Goal: Task Accomplishment & Management: Manage account settings

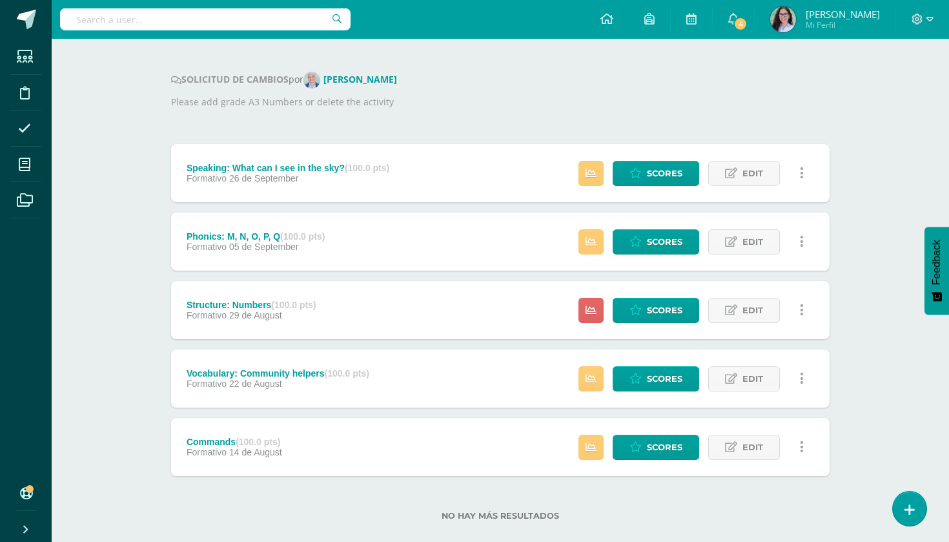
scroll to position [158, 0]
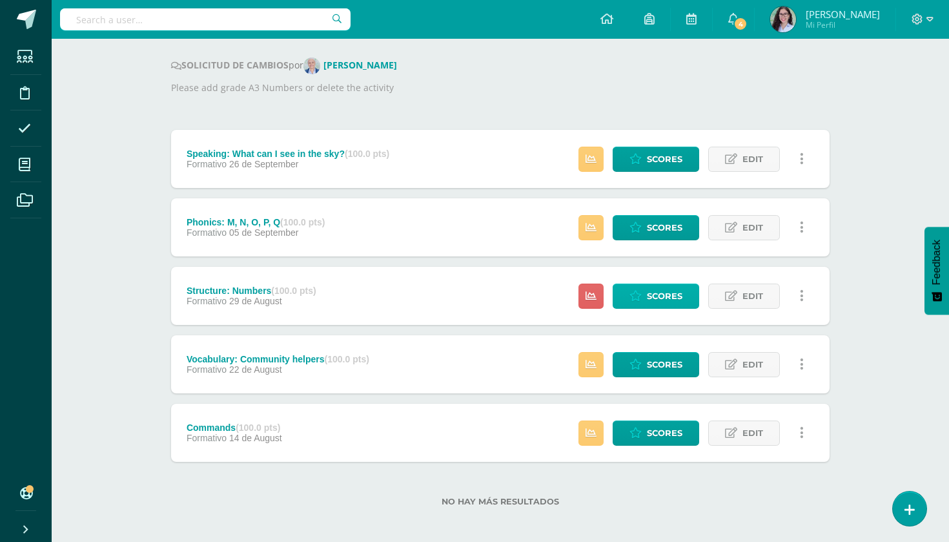
click at [650, 307] on span "Scores" at bounding box center [665, 296] width 36 height 24
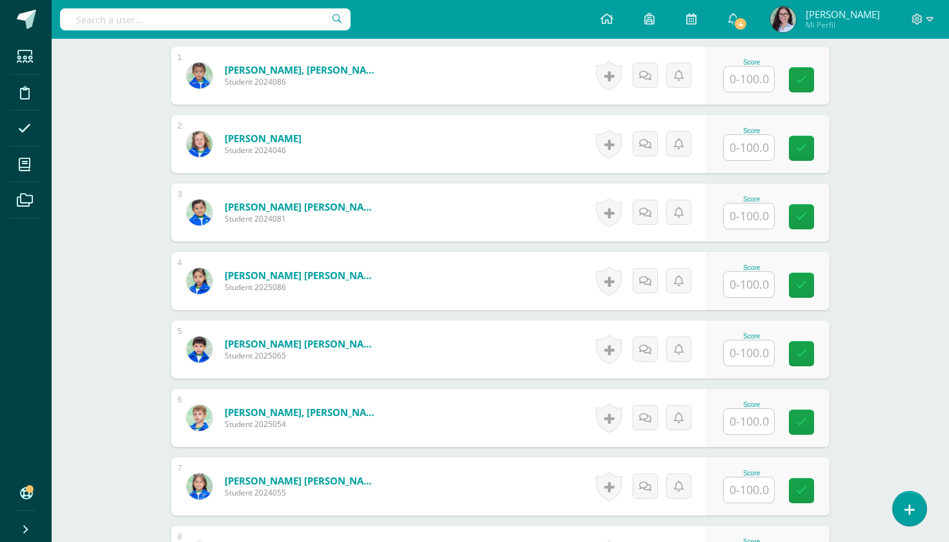
scroll to position [418, 0]
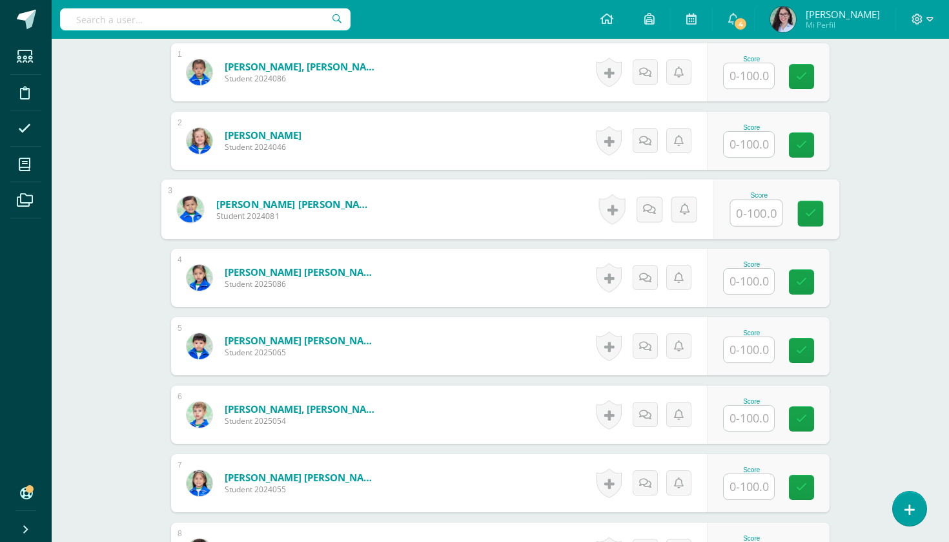
click at [747, 207] on input "text" at bounding box center [757, 213] width 52 height 26
type input "60"
click at [759, 281] on input "text" at bounding box center [749, 281] width 50 height 25
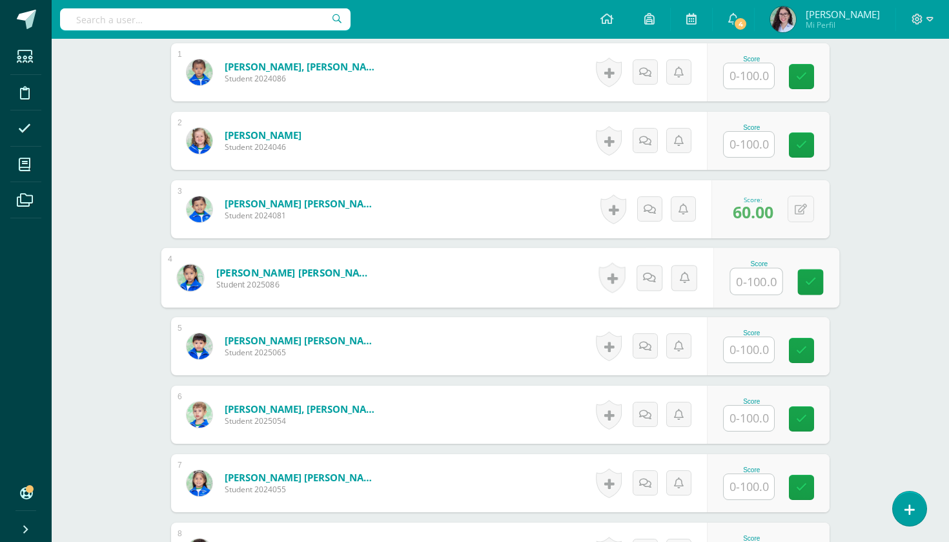
type input "7"
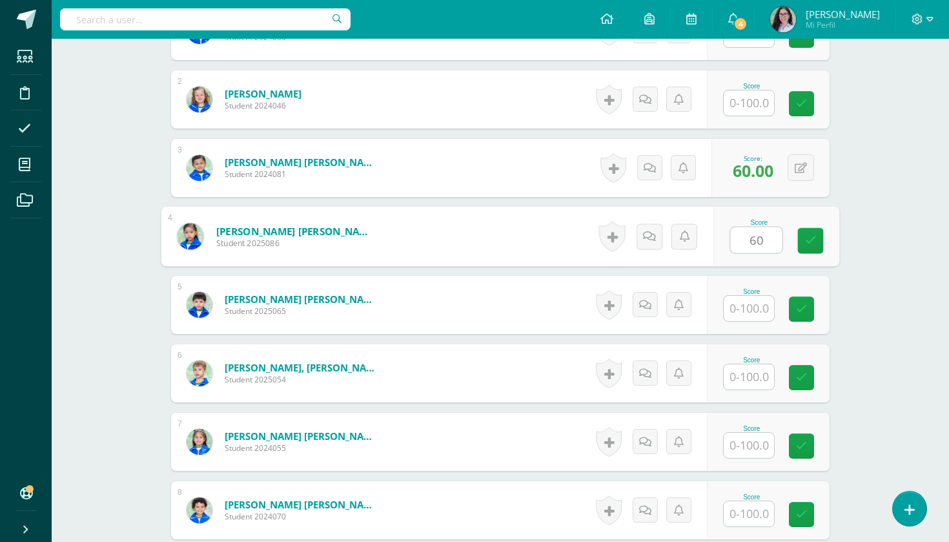
type input "60"
click at [750, 315] on input "text" at bounding box center [749, 308] width 50 height 25
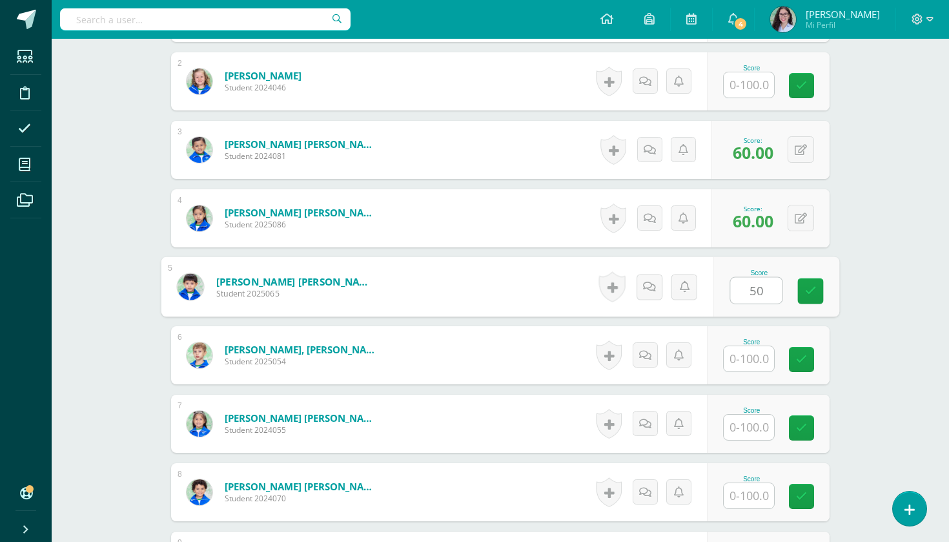
scroll to position [481, 0]
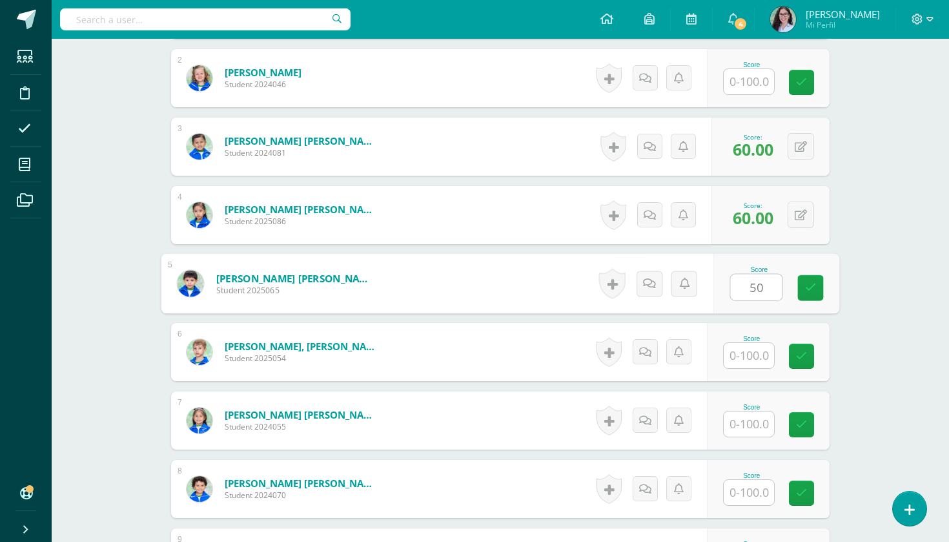
type input "50"
click at [748, 362] on input "text" at bounding box center [749, 355] width 50 height 25
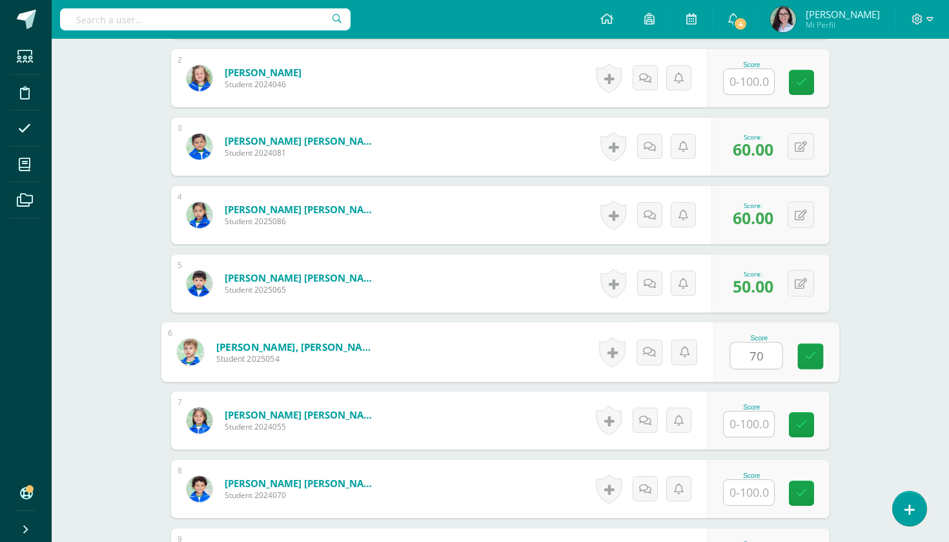
scroll to position [539, 0]
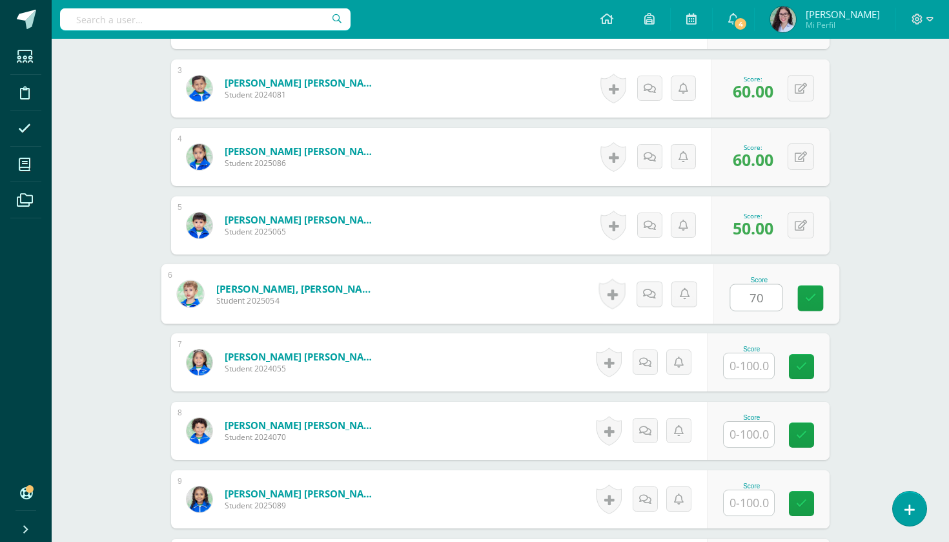
type input "70"
click at [746, 387] on div "Score" at bounding box center [768, 362] width 123 height 58
click at [746, 369] on input "text" at bounding box center [749, 365] width 50 height 25
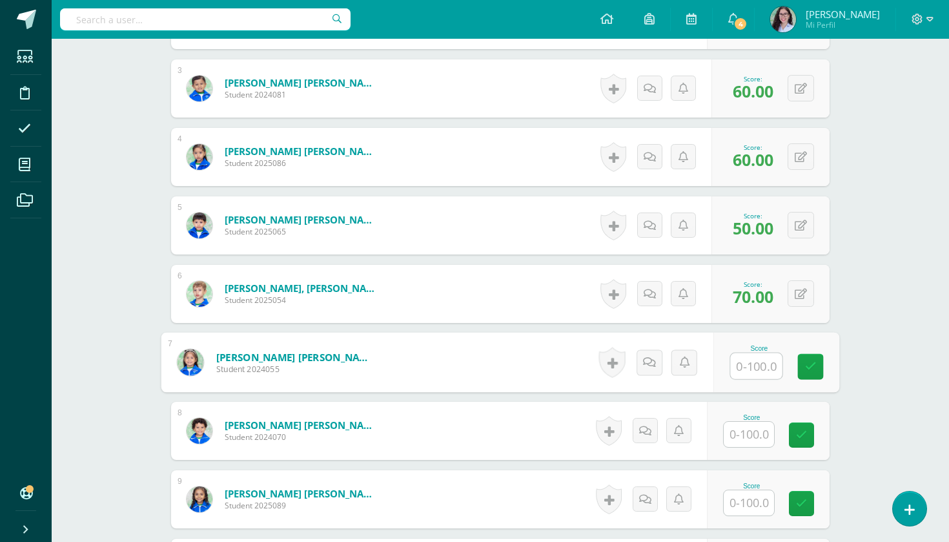
type input "6"
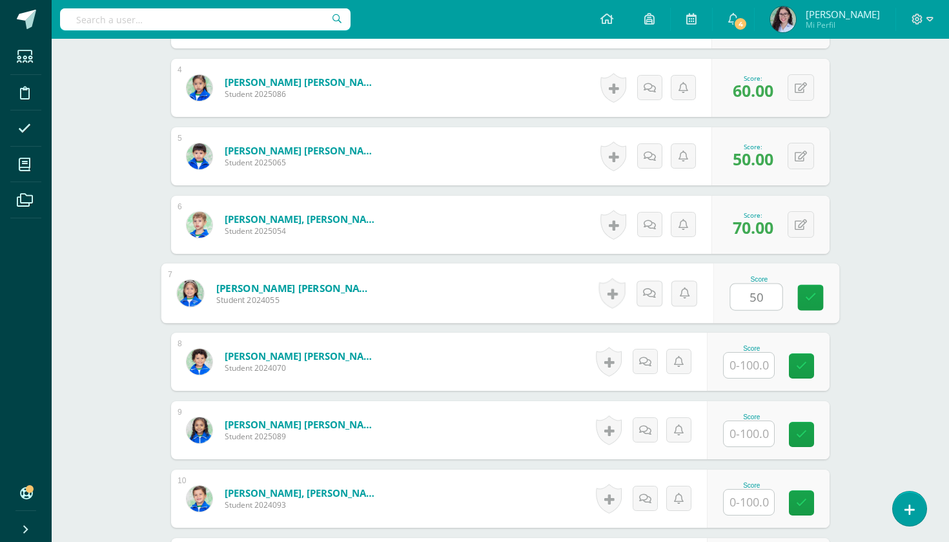
type input "50"
click at [751, 358] on input "text" at bounding box center [749, 365] width 50 height 25
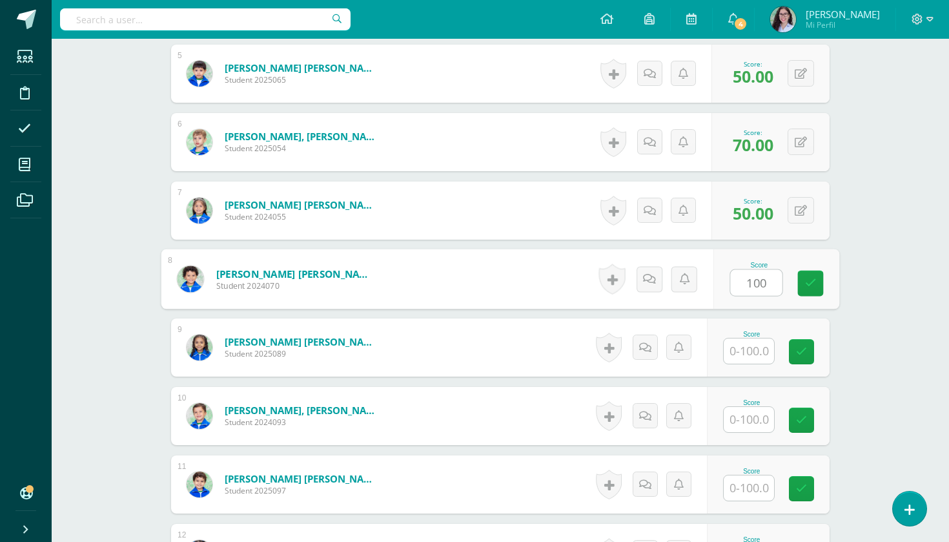
scroll to position [694, 0]
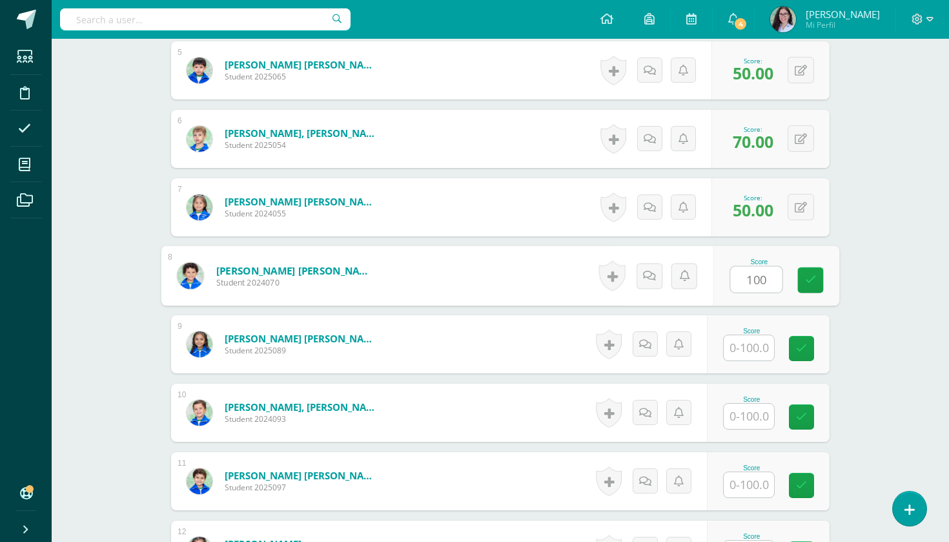
type input "100"
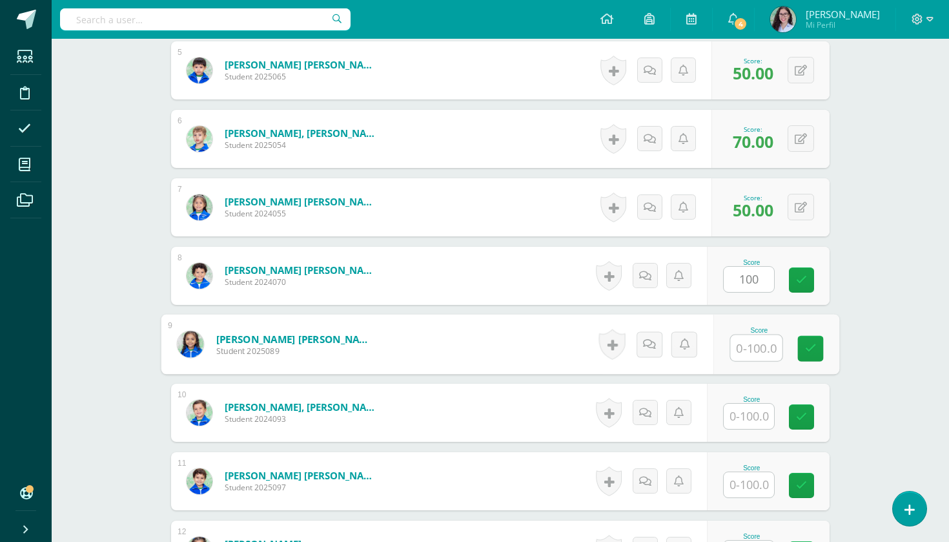
click at [750, 352] on input "text" at bounding box center [757, 348] width 52 height 26
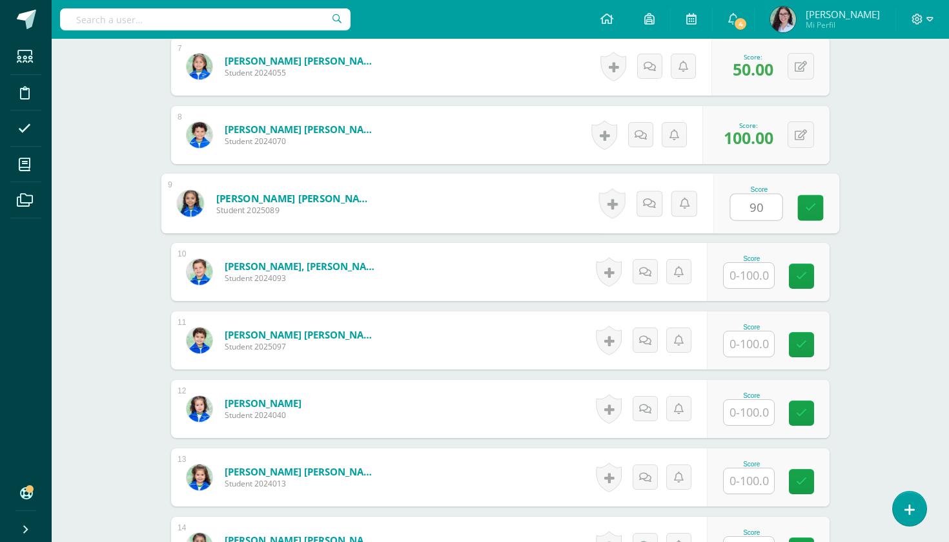
scroll to position [845, 0]
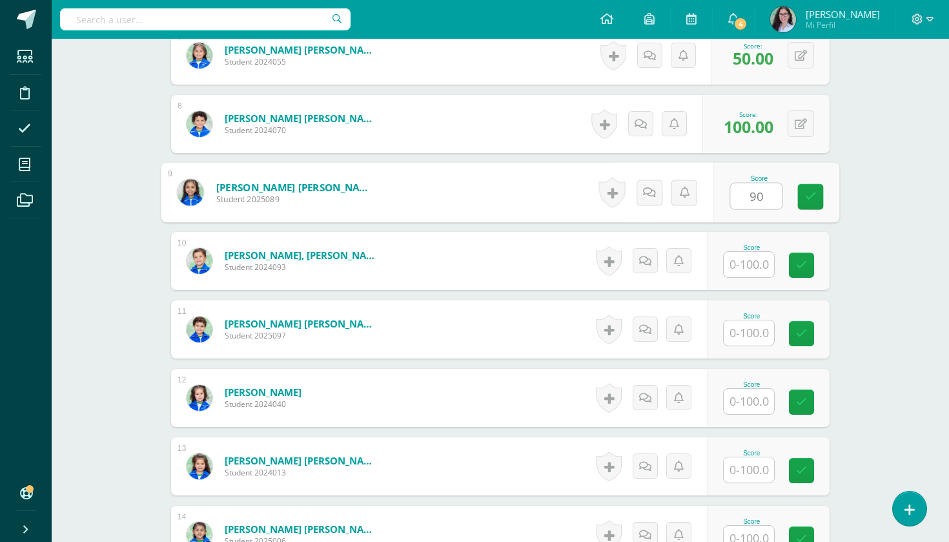
type input "90"
click at [760, 268] on input "text" at bounding box center [749, 264] width 50 height 25
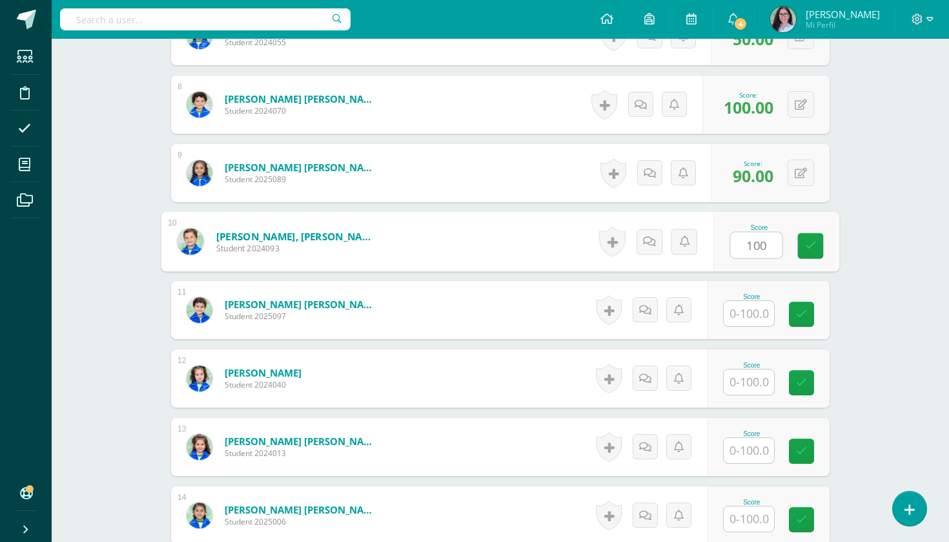
scroll to position [878, 0]
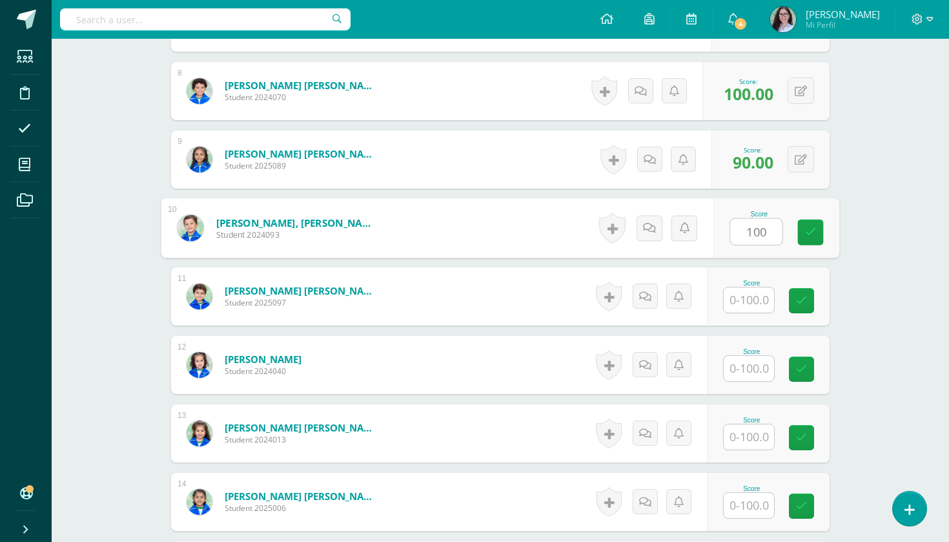
type input "100"
click at [752, 306] on input "text" at bounding box center [749, 299] width 50 height 25
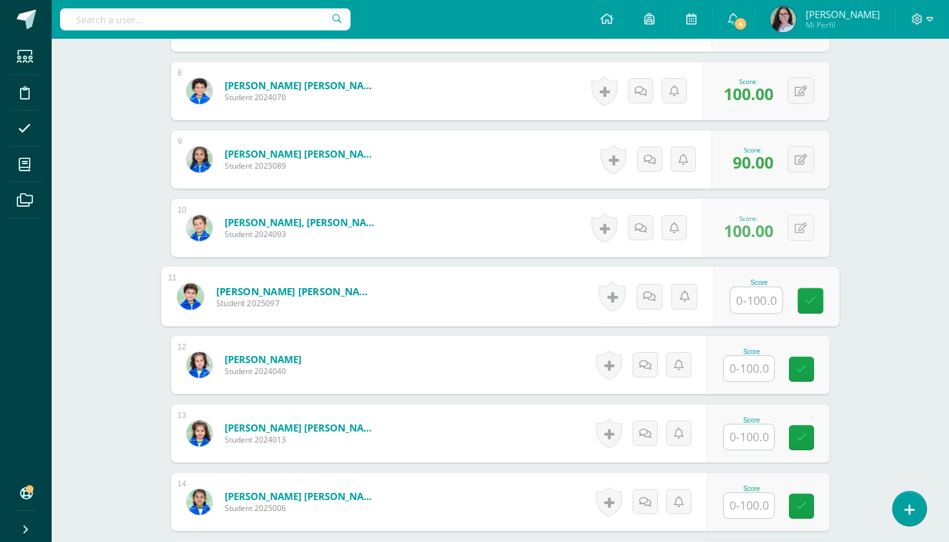
type input "8"
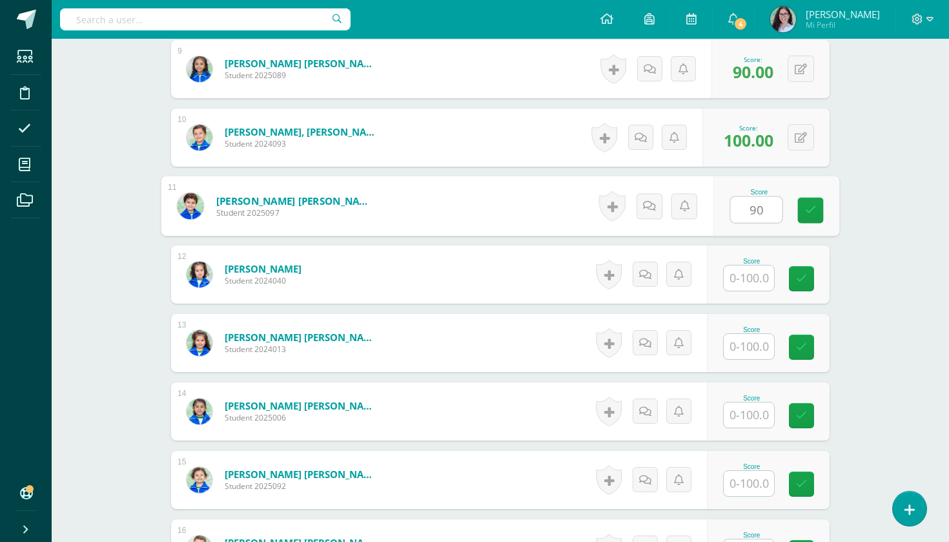
scroll to position [971, 0]
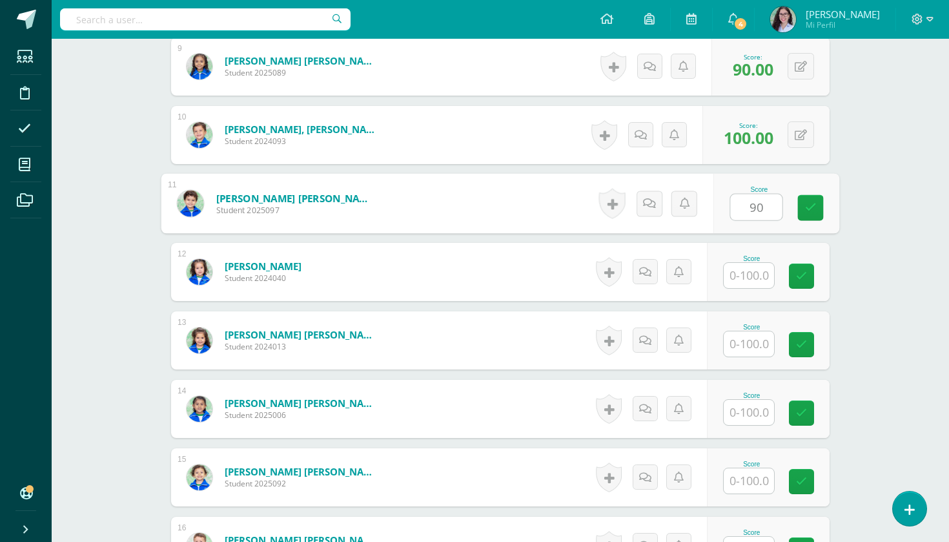
type input "90"
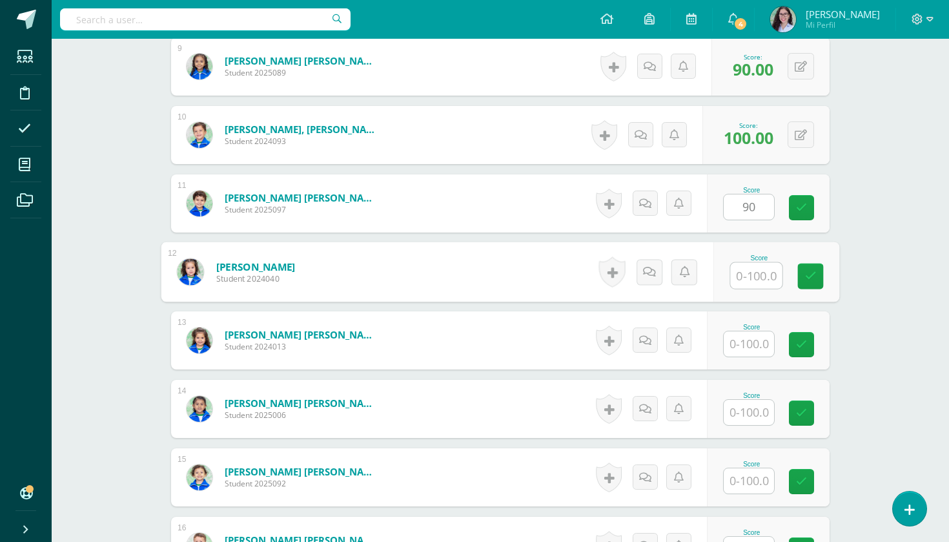
click at [740, 278] on input "text" at bounding box center [757, 276] width 52 height 26
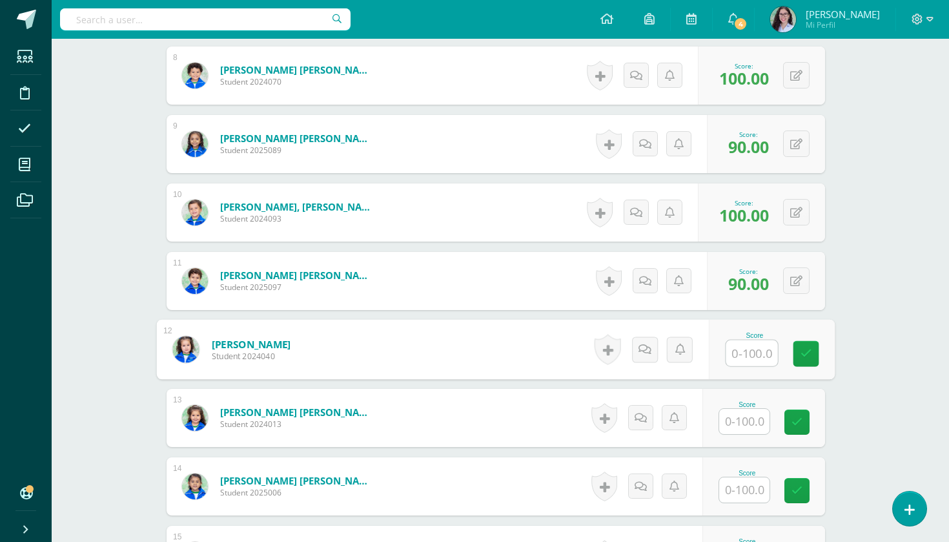
scroll to position [902, 5]
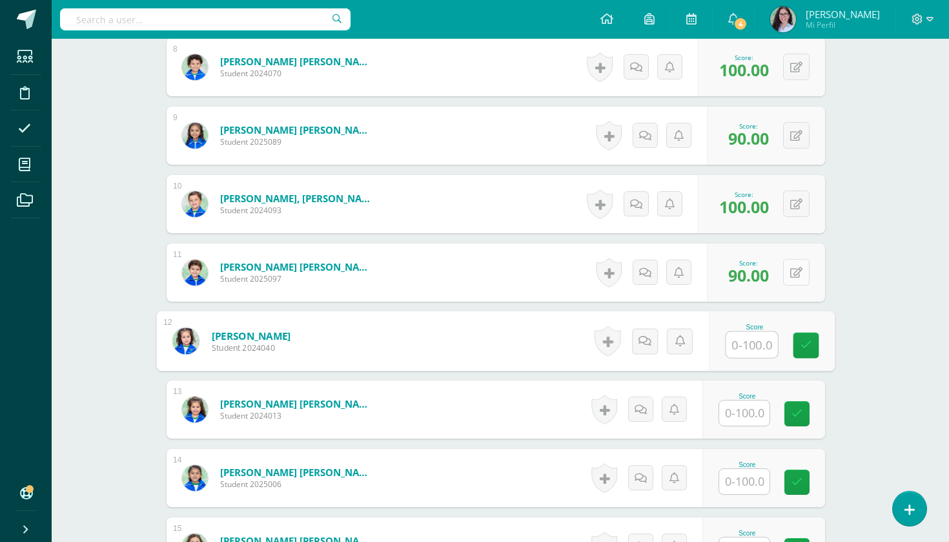
click at [793, 276] on icon at bounding box center [797, 272] width 12 height 11
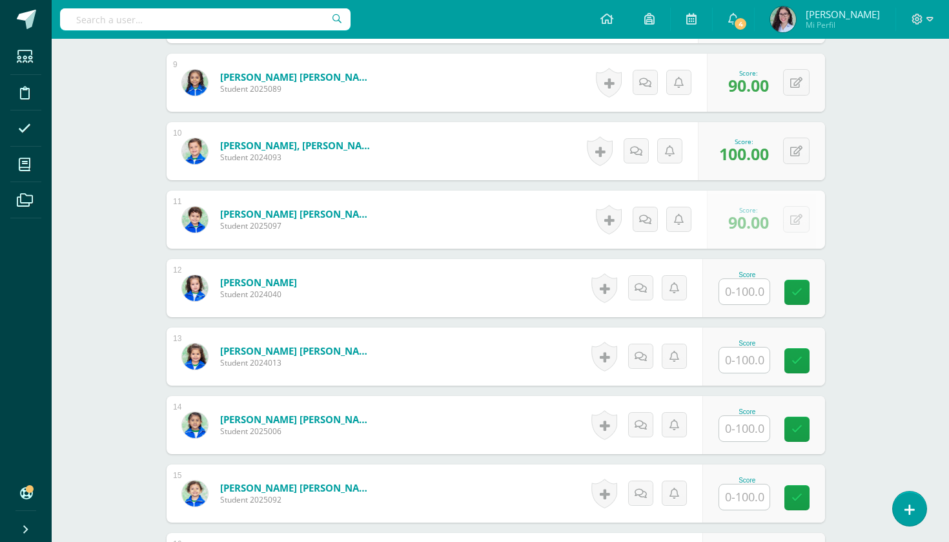
scroll to position [982, 5]
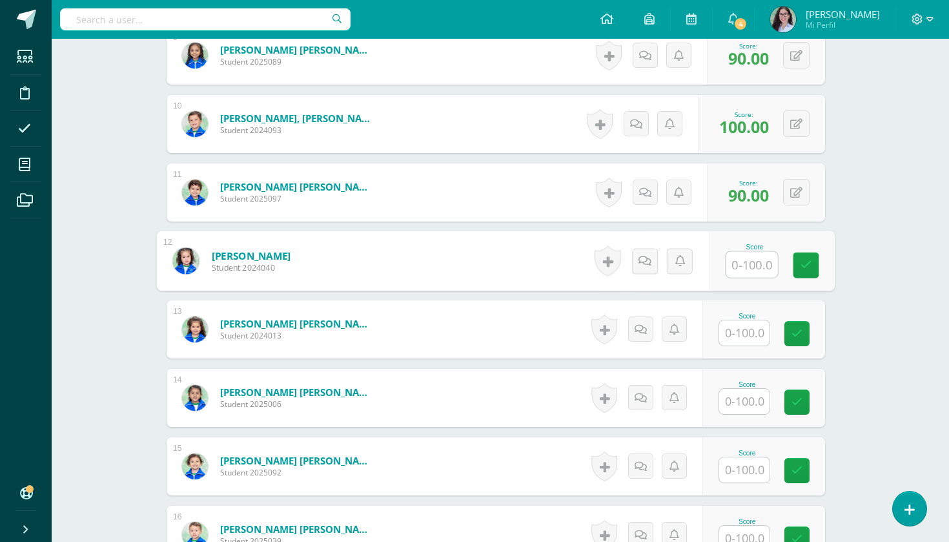
click at [751, 262] on input "text" at bounding box center [753, 265] width 52 height 26
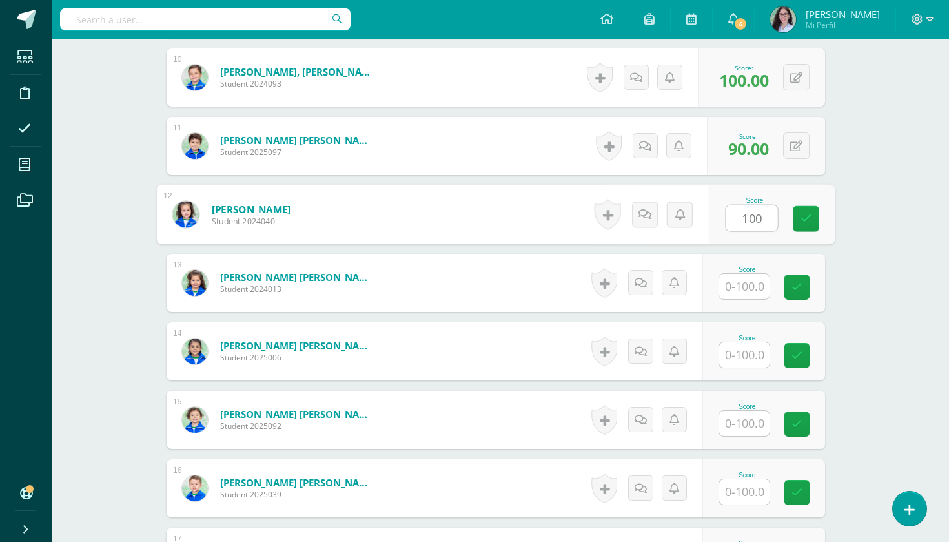
scroll to position [1030, 5]
type input "100"
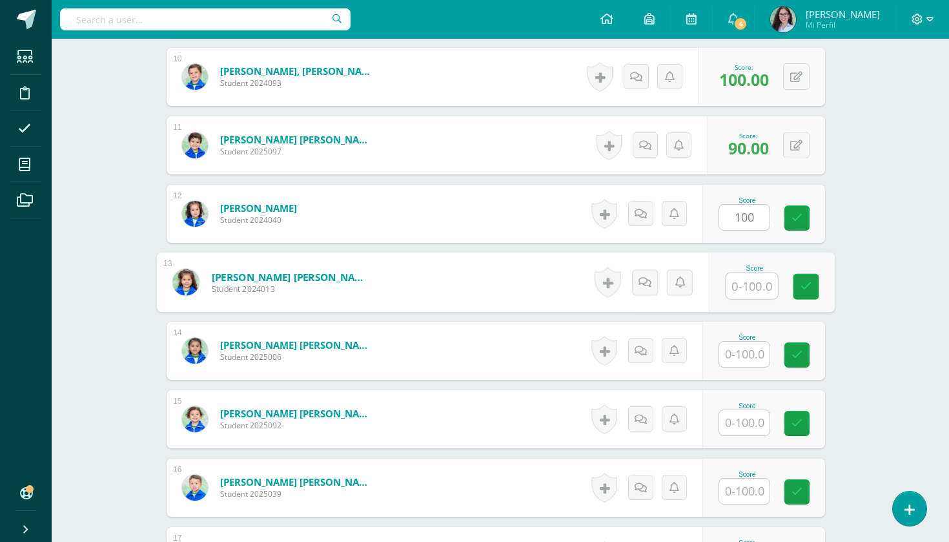
click at [748, 287] on input "text" at bounding box center [753, 286] width 52 height 26
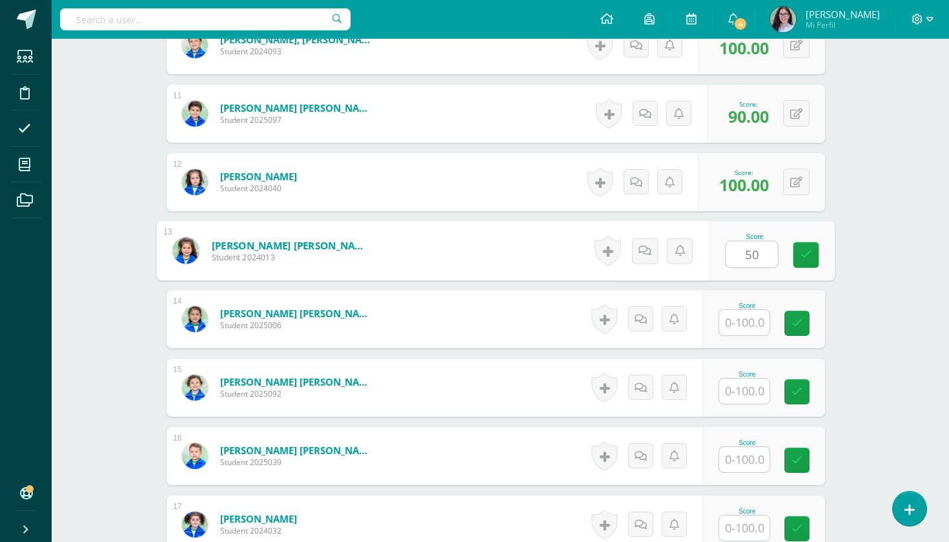
scroll to position [1065, 5]
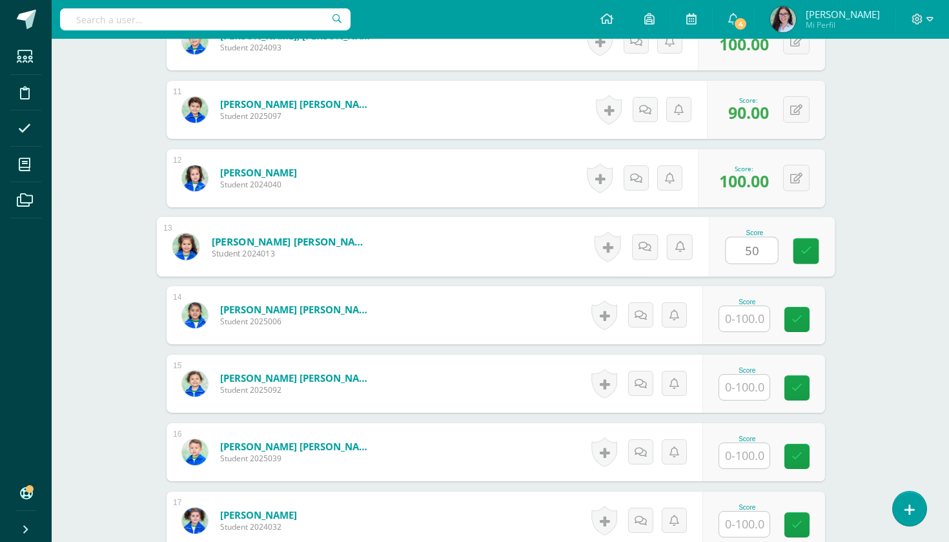
type input "50"
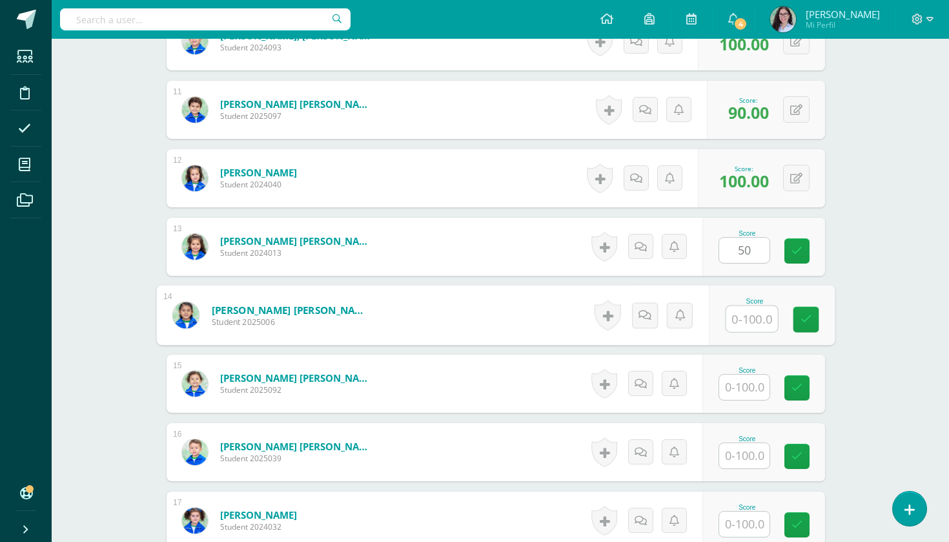
click at [748, 325] on input "text" at bounding box center [753, 319] width 52 height 26
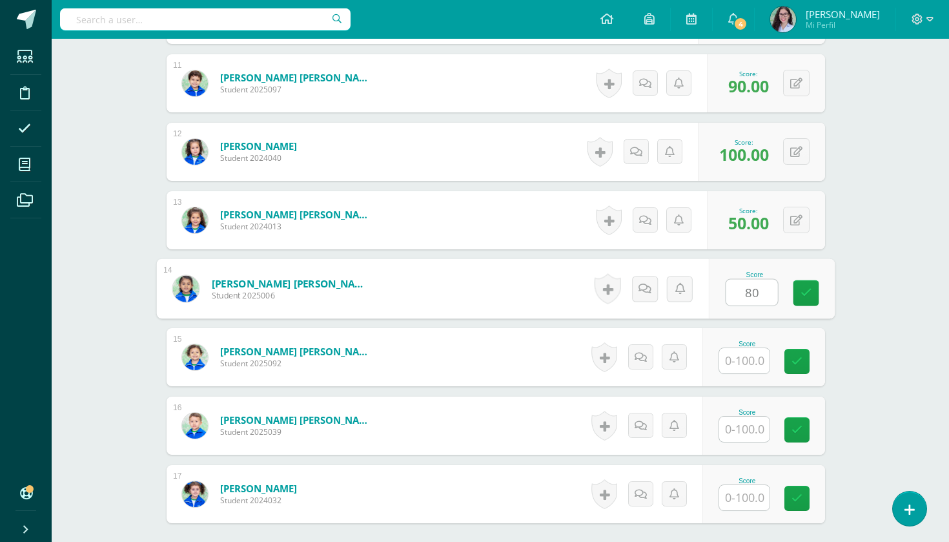
scroll to position [1093, 5]
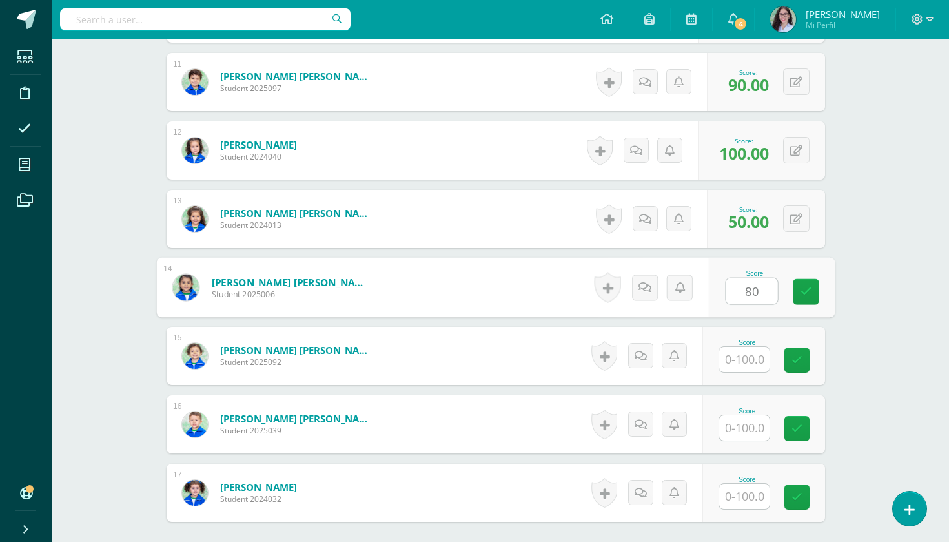
type input "80"
click at [748, 369] on input "text" at bounding box center [745, 359] width 50 height 25
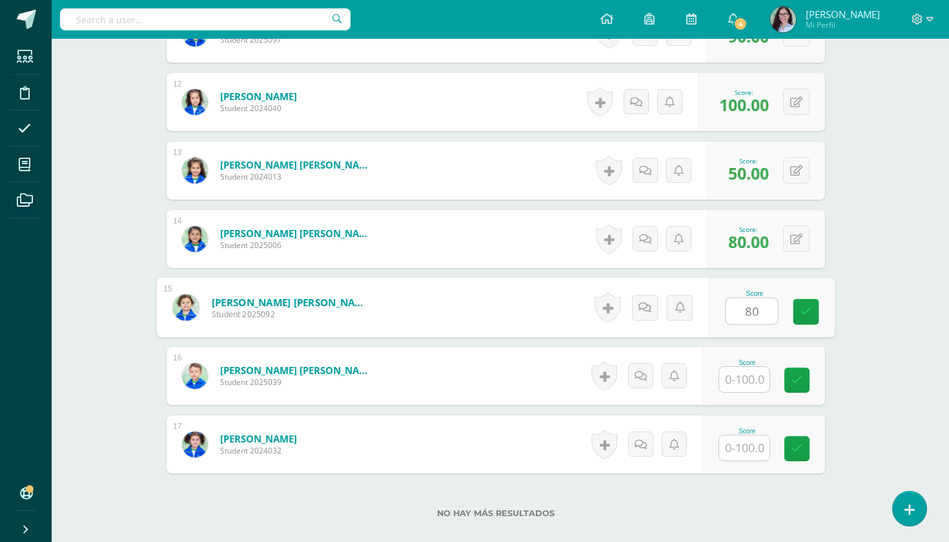
scroll to position [1143, 5]
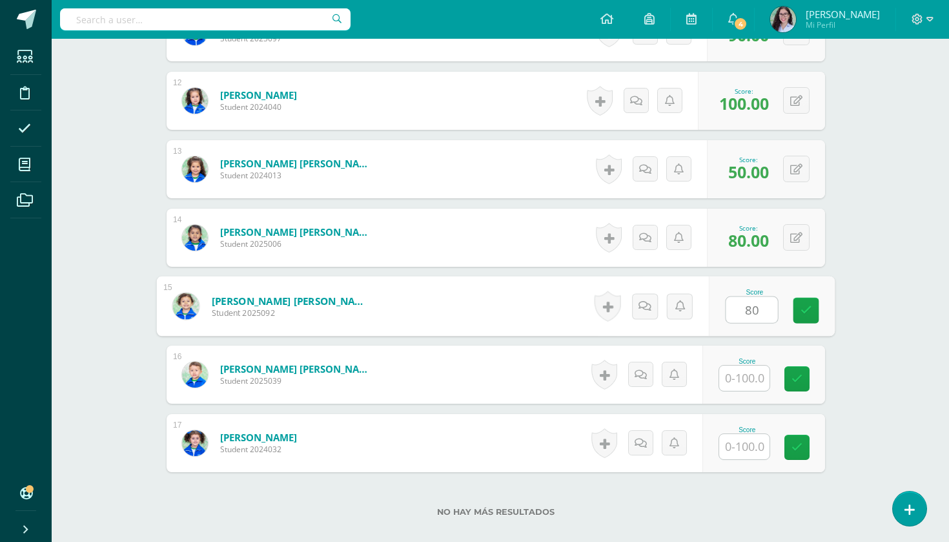
type input "80"
click at [749, 384] on input "text" at bounding box center [745, 378] width 50 height 25
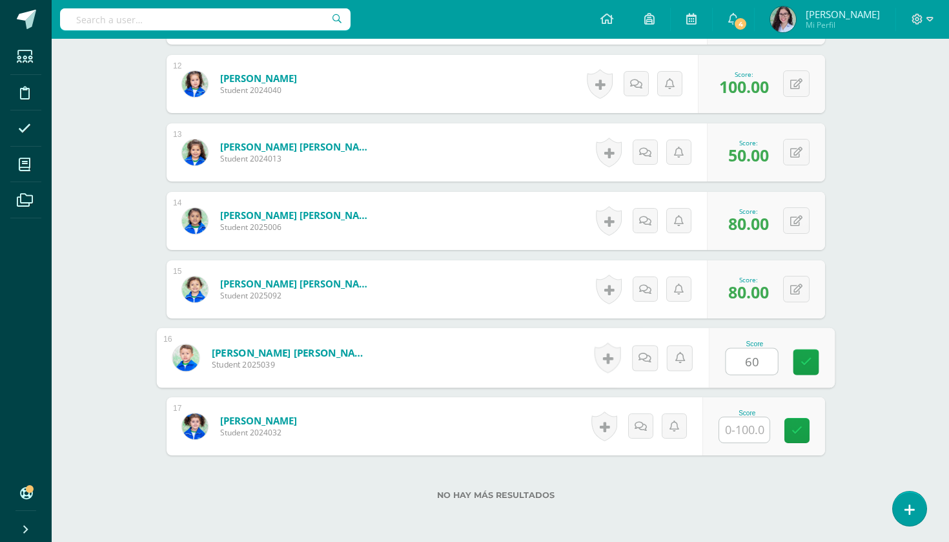
scroll to position [1165, 5]
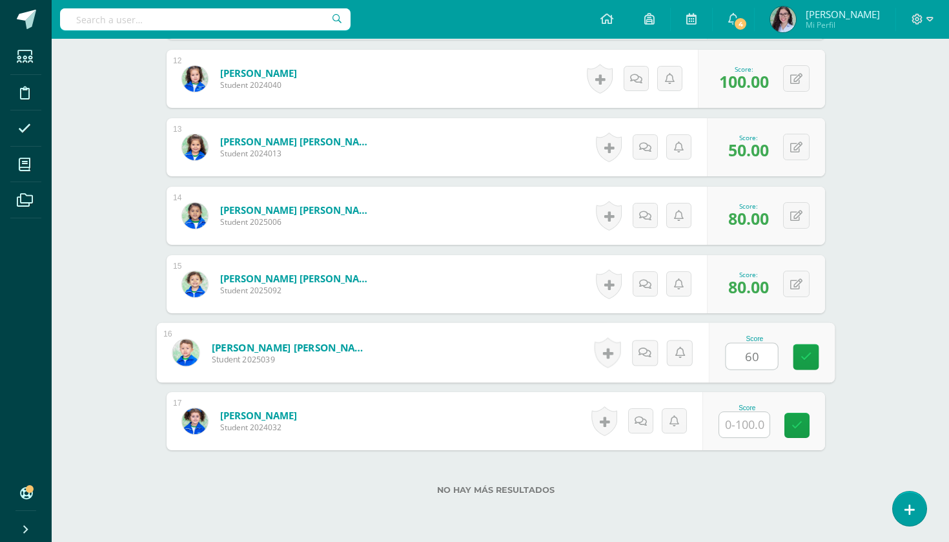
type input "60"
click at [743, 431] on input "text" at bounding box center [745, 424] width 50 height 25
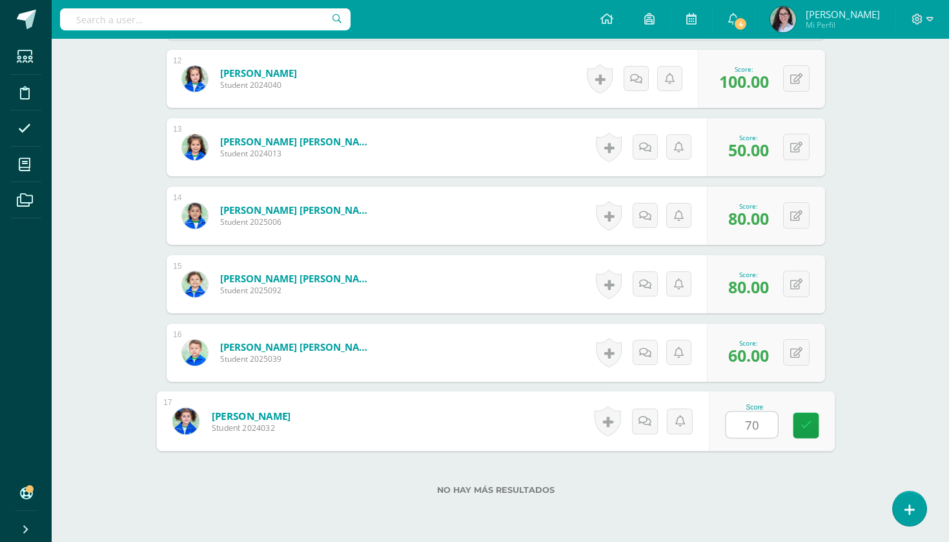
type input "70"
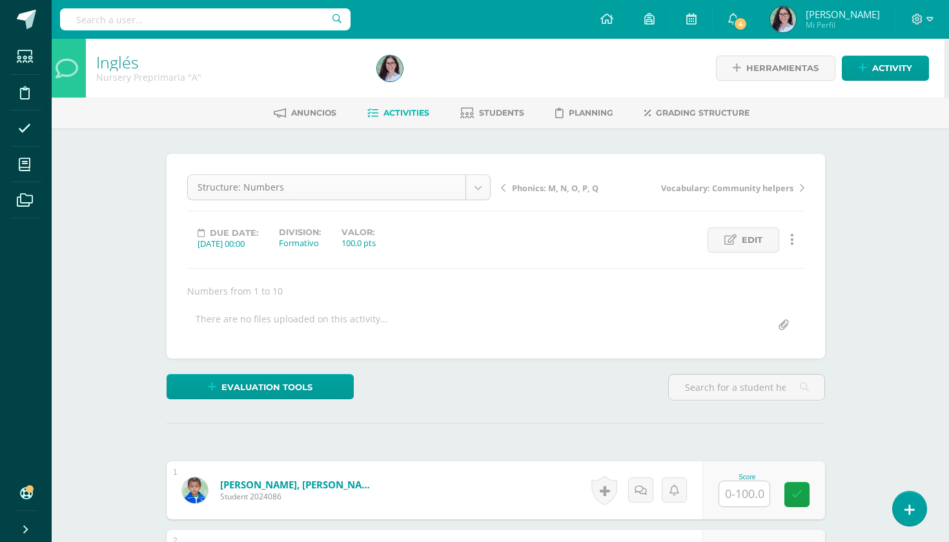
scroll to position [0, 5]
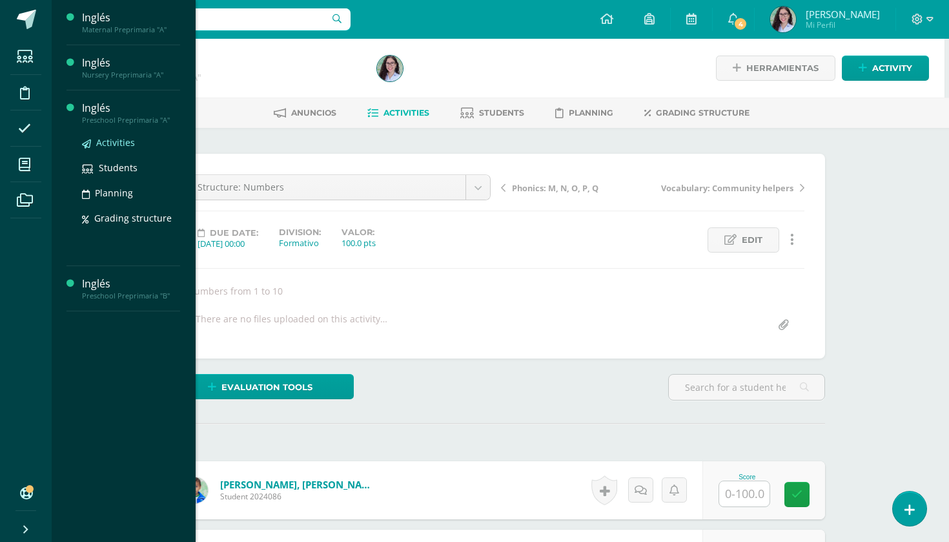
click at [101, 147] on span "Activities" at bounding box center [115, 142] width 39 height 12
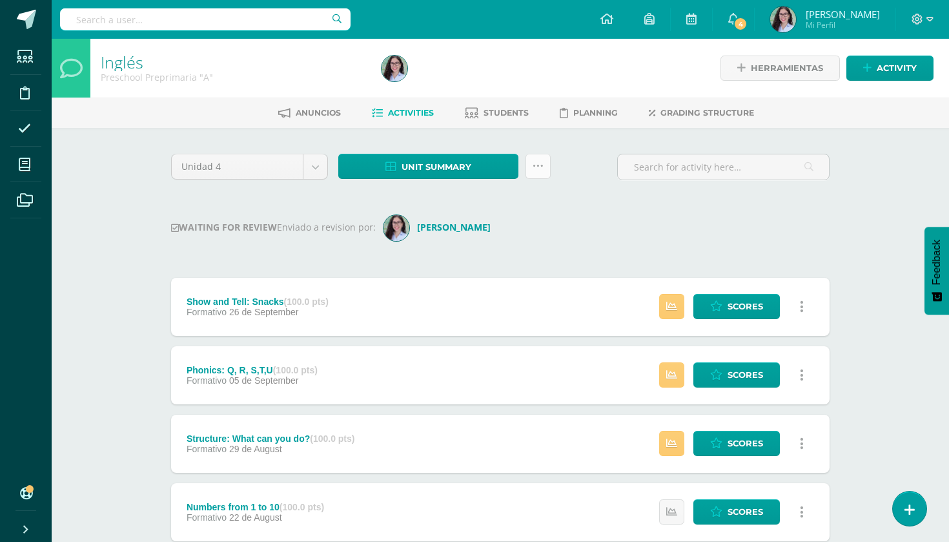
click at [534, 171] on icon at bounding box center [538, 166] width 11 height 11
click at [601, 211] on div "Unidad 4 Unidad 1 Unidad 2 Unidad 3 Unidad 4 Unit summary Download as HTML Down…" at bounding box center [500, 412] width 669 height 516
click at [521, 172] on div "Unit summary Download as HTML Download as PDF Download as XLS" at bounding box center [444, 166] width 212 height 25
click at [545, 172] on link at bounding box center [538, 166] width 25 height 25
click at [541, 282] on div "Show and Tell: Snacks (100.0 pts) Formativo 26 de September Estatus de Activida…" at bounding box center [500, 307] width 659 height 58
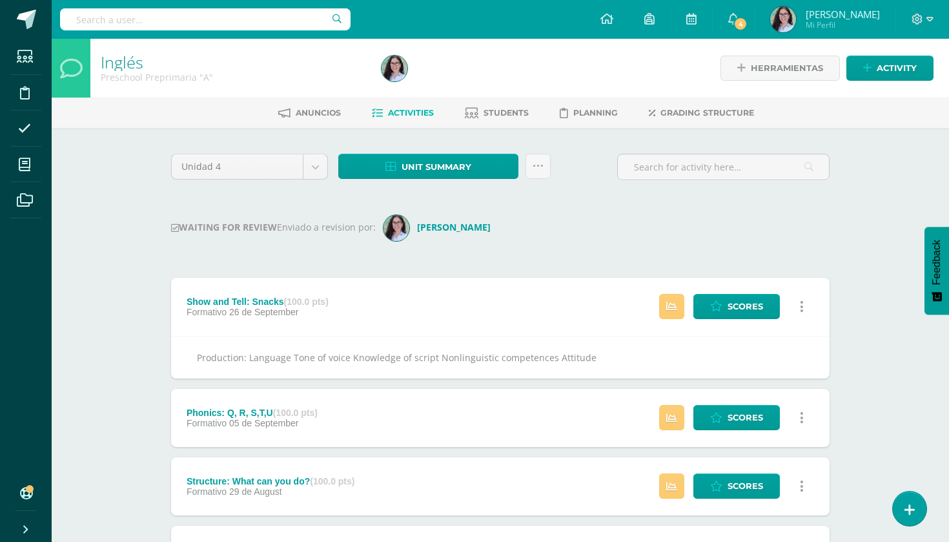
click at [564, 206] on div "Unidad 4 Unidad 1 Unidad 2 Unidad 3 Unidad 4 Unit summary Download as HTML Down…" at bounding box center [500, 433] width 669 height 559
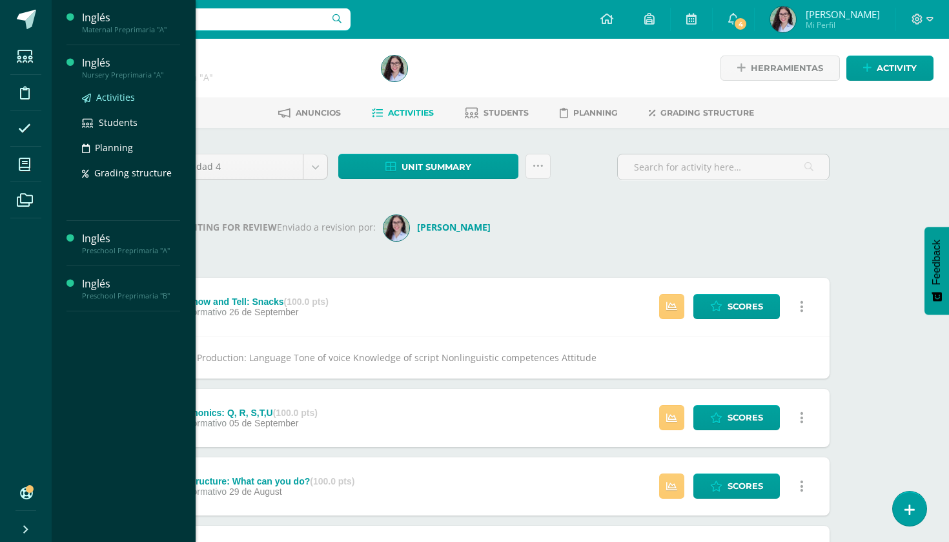
click at [100, 98] on span "Activities" at bounding box center [115, 97] width 39 height 12
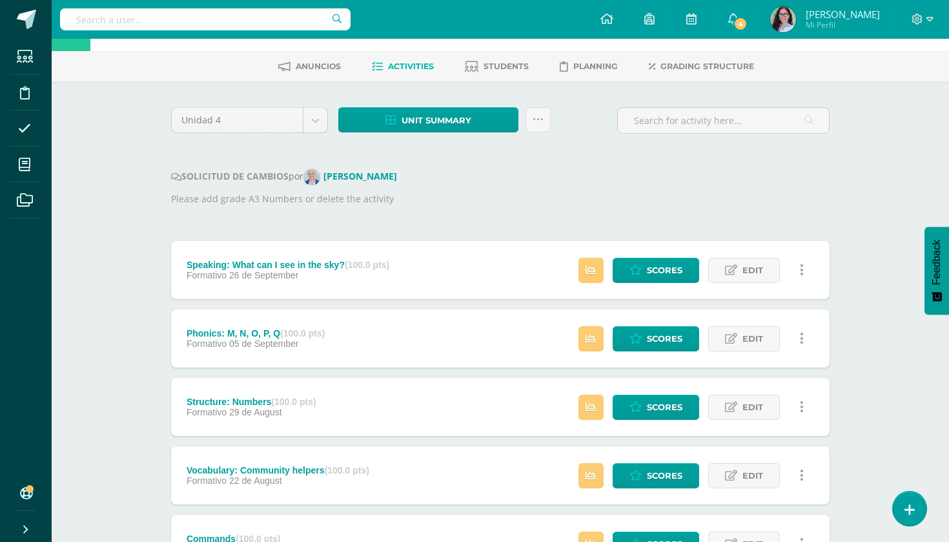
scroll to position [50, 0]
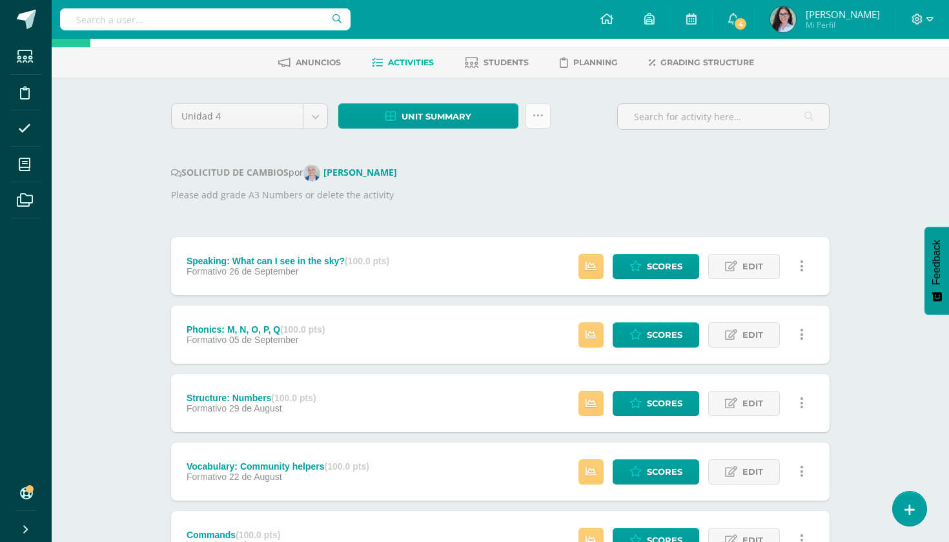
click at [531, 125] on link at bounding box center [538, 115] width 25 height 25
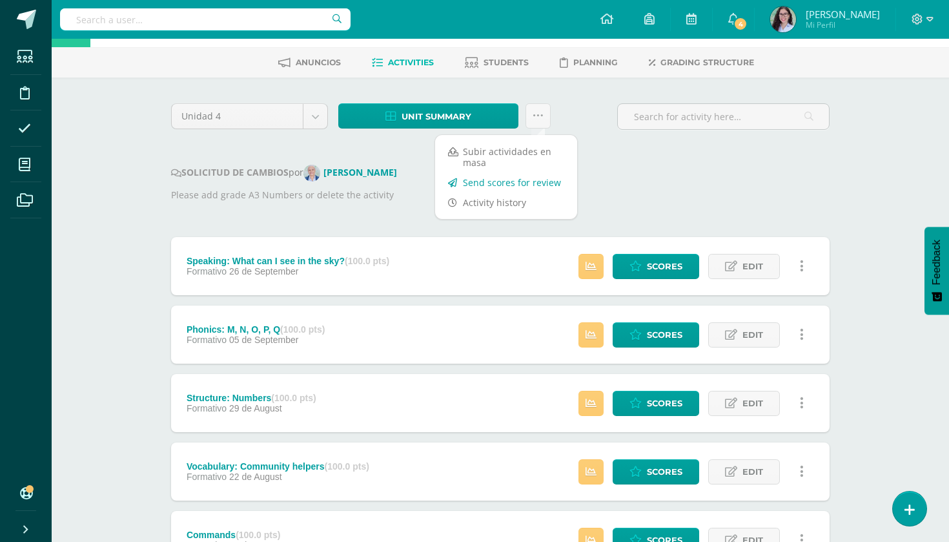
click at [532, 187] on link "Send scores for review" at bounding box center [506, 182] width 142 height 20
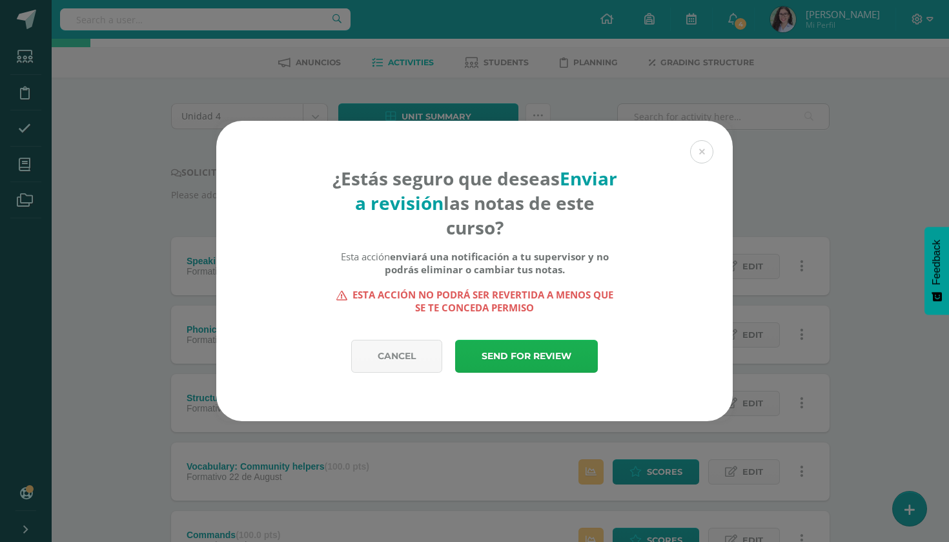
click at [540, 358] on link "Send for review" at bounding box center [526, 356] width 143 height 33
